Goal: Find specific page/section: Find specific page/section

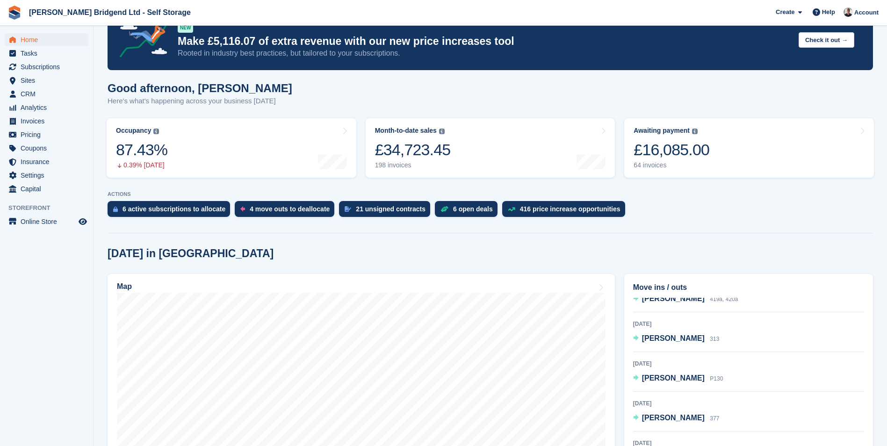
scroll to position [47, 0]
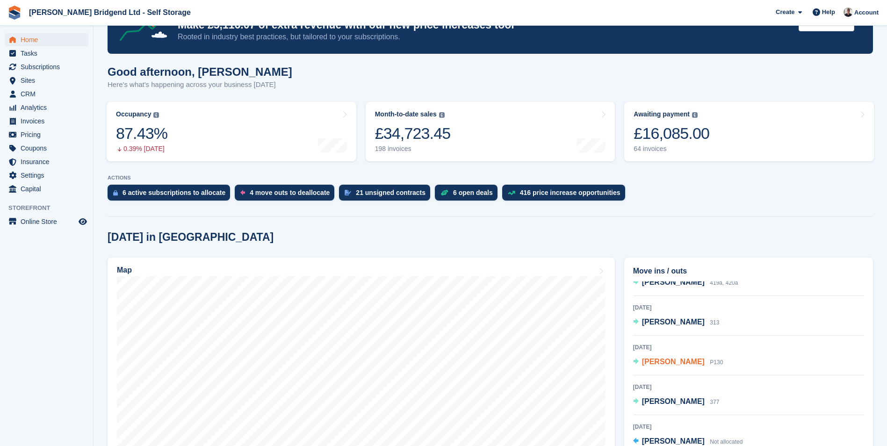
click at [668, 363] on span "[PERSON_NAME]" at bounding box center [673, 362] width 63 height 8
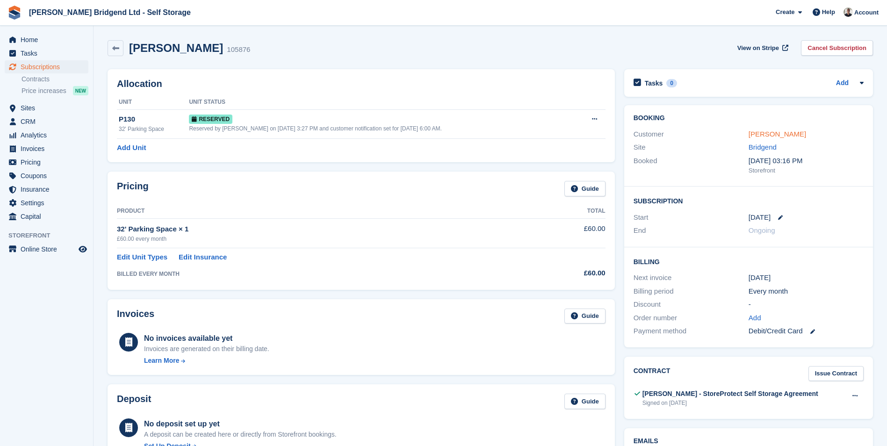
click at [758, 130] on link "[PERSON_NAME]" at bounding box center [778, 134] width 58 height 8
